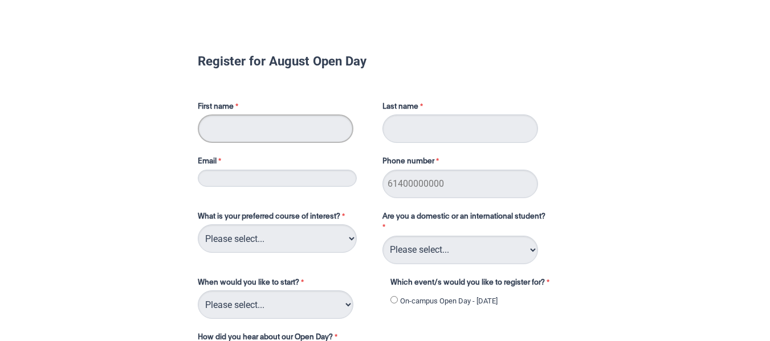
click at [276, 127] on input "First name" at bounding box center [276, 129] width 156 height 28
type input "[PERSON_NAME]"
type input "Keat"
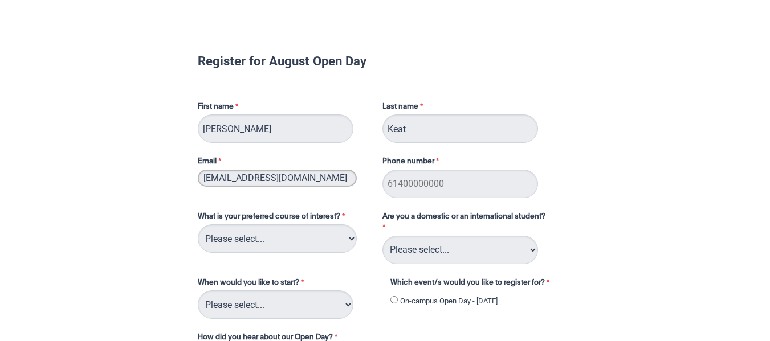
type input "[EMAIL_ADDRESS][DOMAIN_NAME]"
type input "0419279235"
click at [352, 244] on select "Please select... 2D Animation Acting Audio Engineering Circus Arts Comedy Digit…" at bounding box center [277, 239] width 159 height 28
select select "tfa_109"
click at [198, 225] on select "Please select... 2D Animation Acting Audio Engineering Circus Arts Comedy Digit…" at bounding box center [277, 239] width 159 height 28
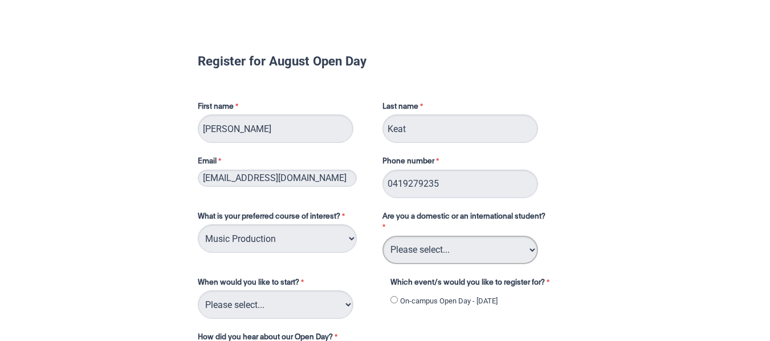
click at [425, 256] on select "Please select... Domestic Student International Student" at bounding box center [460, 250] width 156 height 28
select select "tfa_126"
click at [382, 236] on select "Please select... Domestic Student International Student" at bounding box center [460, 250] width 156 height 28
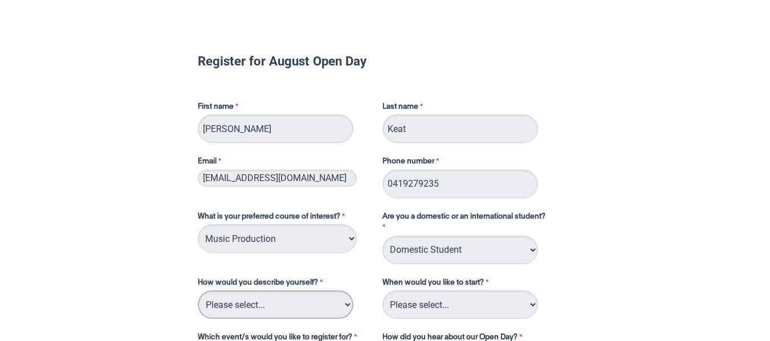
click at [315, 306] on select "Please select... I've completed Year 12 I'm looking for a career change I'm alr…" at bounding box center [276, 305] width 156 height 28
select select "tfa_70"
click at [198, 291] on select "Please select... I've completed Year 12 I'm looking for a career change I'm alr…" at bounding box center [276, 305] width 156 height 28
click at [418, 308] on select "Please select... Trimester 3 2025, starting [DATE] Trimester 1 2026, starting […" at bounding box center [460, 305] width 156 height 28
select select "tfa_234"
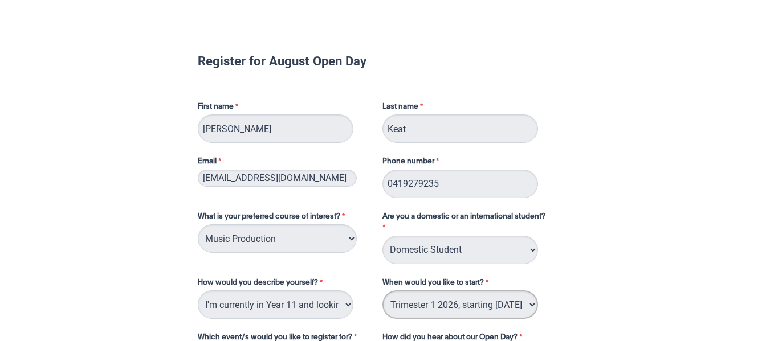
click at [382, 291] on select "Please select... Trimester 3 2025, starting [DATE] Trimester 1 2026, starting […" at bounding box center [460, 305] width 156 height 28
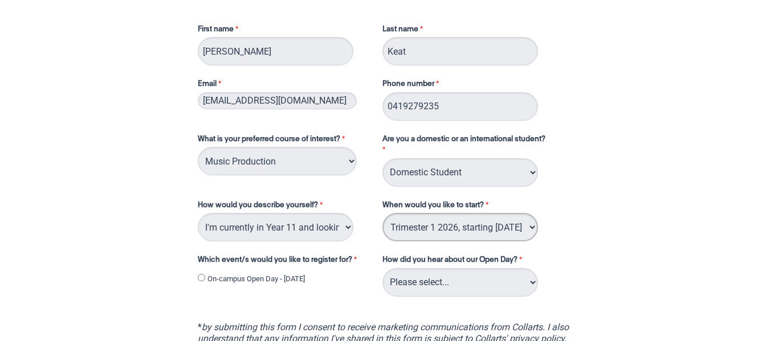
scroll to position [132, 0]
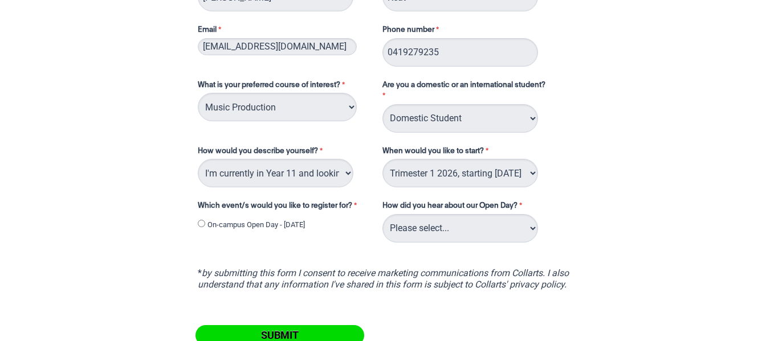
click at [200, 221] on input "On-campus Open Day - [DATE]" at bounding box center [201, 223] width 7 height 7
radio input "true"
click at [436, 233] on select "Please select... Career Advisor Career Expo Collarts Newsletter/Email Collarts …" at bounding box center [460, 228] width 156 height 28
select select "tfa_142"
click at [382, 214] on select "Please select... Career Advisor Career Expo Collarts Newsletter/Email Collarts …" at bounding box center [460, 228] width 156 height 28
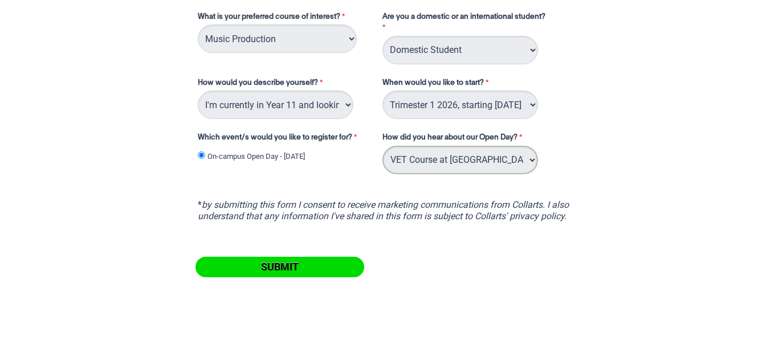
scroll to position [201, 0]
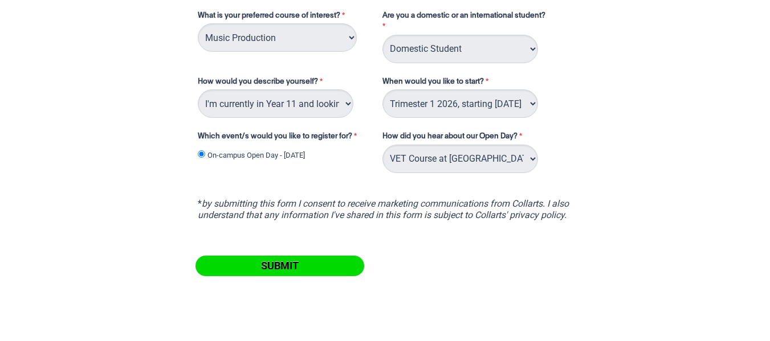
click at [277, 268] on input "Submit" at bounding box center [279, 266] width 169 height 21
